Goal: Information Seeking & Learning: Check status

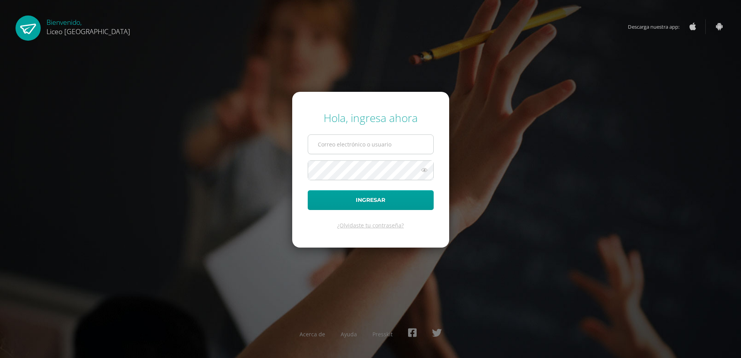
click at [373, 140] on input "text" at bounding box center [370, 144] width 125 height 19
type input "alejandra.silva@liceoguatemala.edu.gt"
click at [308, 190] on button "Ingresar" at bounding box center [371, 200] width 126 height 20
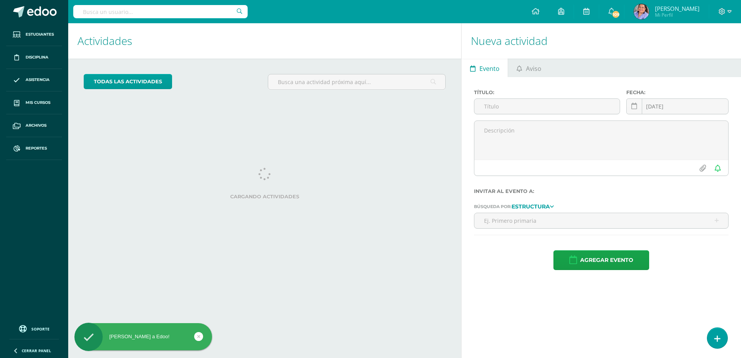
click at [148, 10] on input "text" at bounding box center [160, 11] width 174 height 13
type input "E"
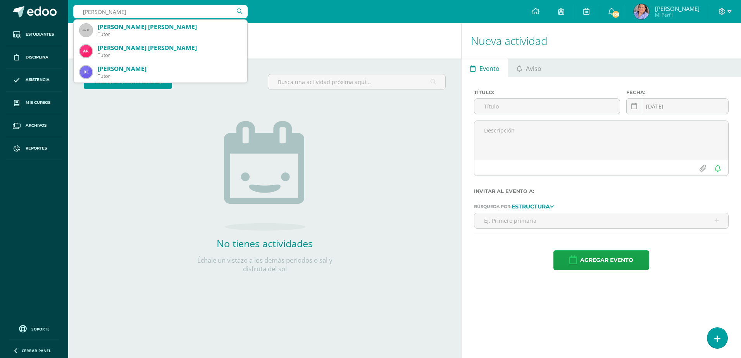
type input "Ruben arias samame"
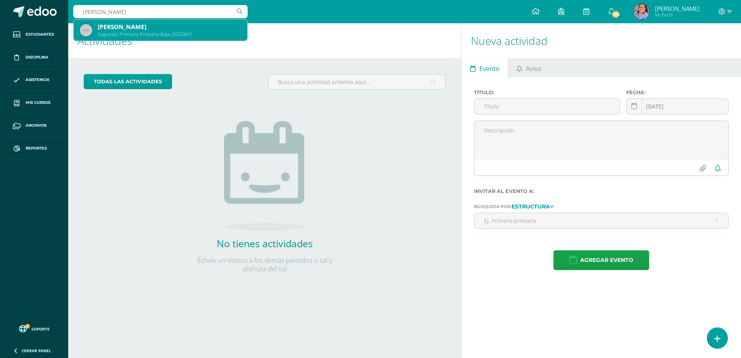
click at [154, 37] on div "Segundo Primaria Primaria Baja 20220011" at bounding box center [169, 34] width 143 height 7
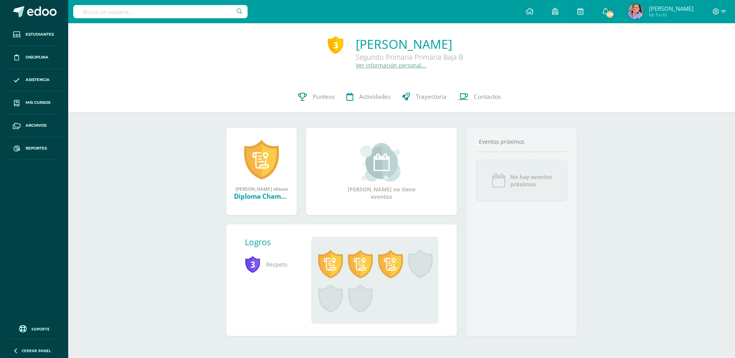
drag, startPoint x: 362, startPoint y: 67, endPoint x: 371, endPoint y: 65, distance: 9.4
click at [362, 67] on link "Ver información personal..." at bounding box center [391, 65] width 70 height 7
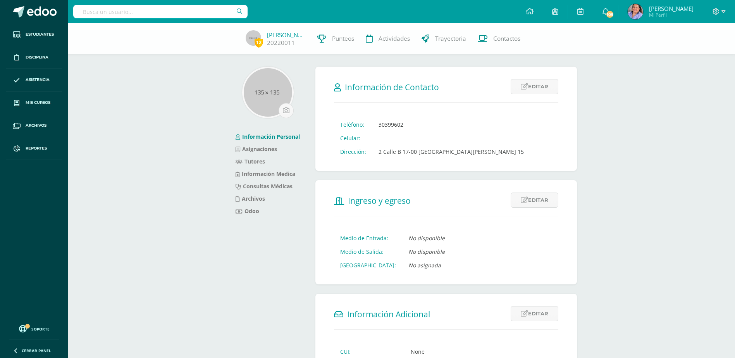
drag, startPoint x: 337, startPoint y: 43, endPoint x: 299, endPoint y: 69, distance: 46.4
click at [336, 43] on link "Punteos" at bounding box center [335, 38] width 48 height 31
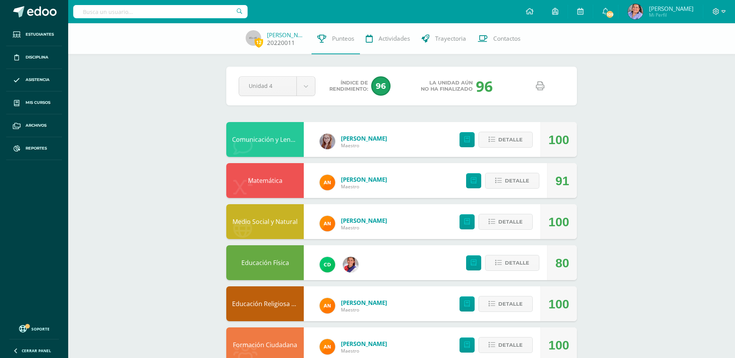
click at [290, 36] on link "Rubén Arias" at bounding box center [286, 35] width 39 height 8
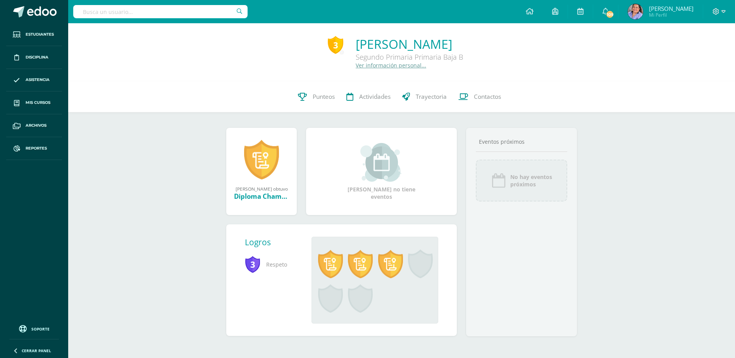
click at [363, 64] on link "Ver información personal..." at bounding box center [391, 65] width 70 height 7
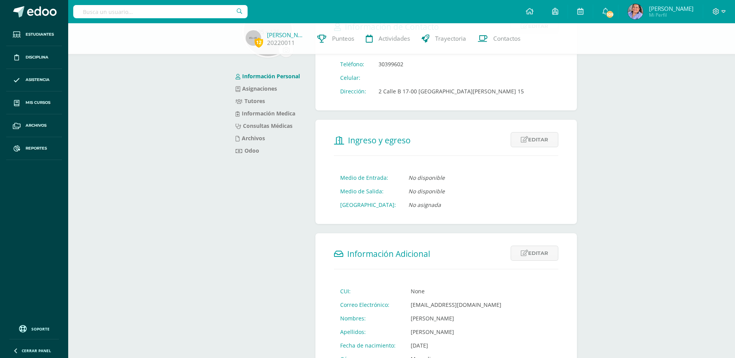
scroll to position [155, 0]
